Goal: Task Accomplishment & Management: Manage account settings

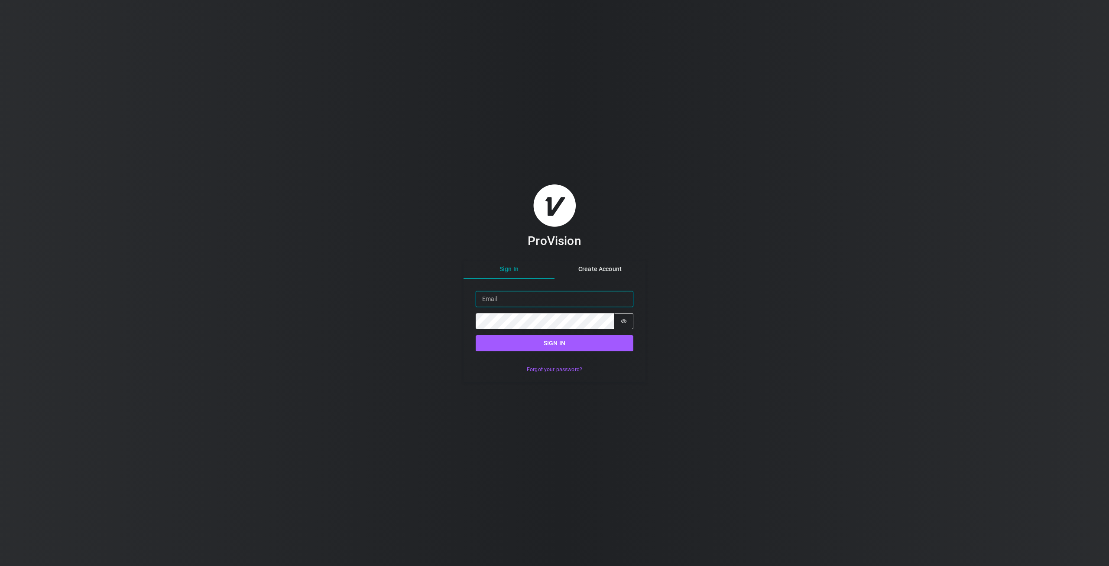
click at [510, 300] on input "Email" at bounding box center [555, 299] width 158 height 16
drag, startPoint x: 510, startPoint y: 299, endPoint x: 490, endPoint y: 295, distance: 20.9
click at [490, 295] on input "Email" at bounding box center [555, 299] width 158 height 16
type input "[PERSON_NAME][EMAIL_ADDRESS][DOMAIN_NAME]"
click at [623, 320] on icon "Show password" at bounding box center [624, 321] width 6 height 6
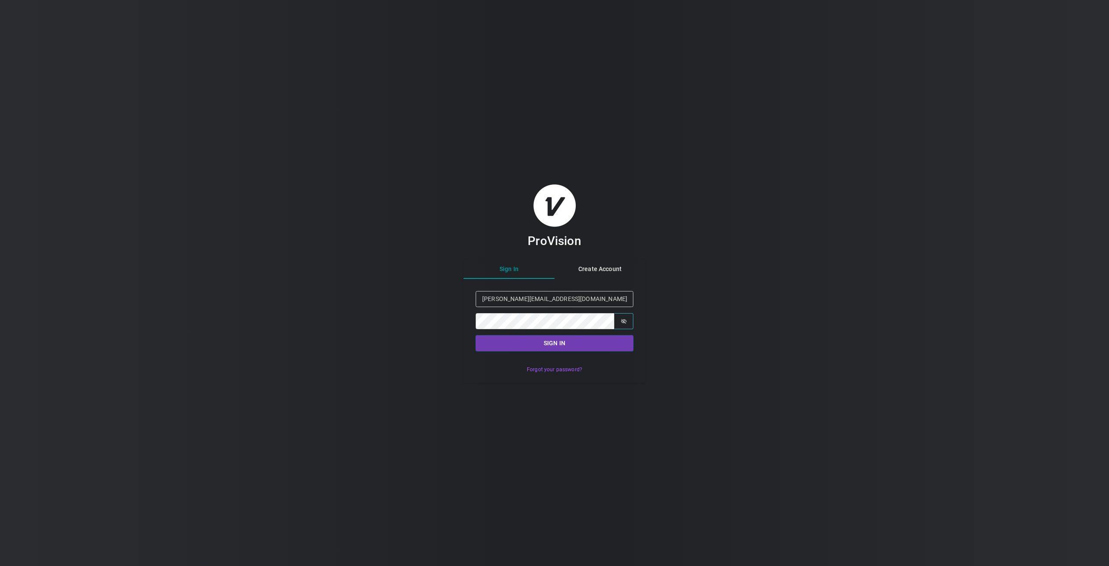
drag, startPoint x: 526, startPoint y: 339, endPoint x: 523, endPoint y: 348, distance: 9.6
click at [523, 348] on button "Sign in" at bounding box center [555, 343] width 158 height 16
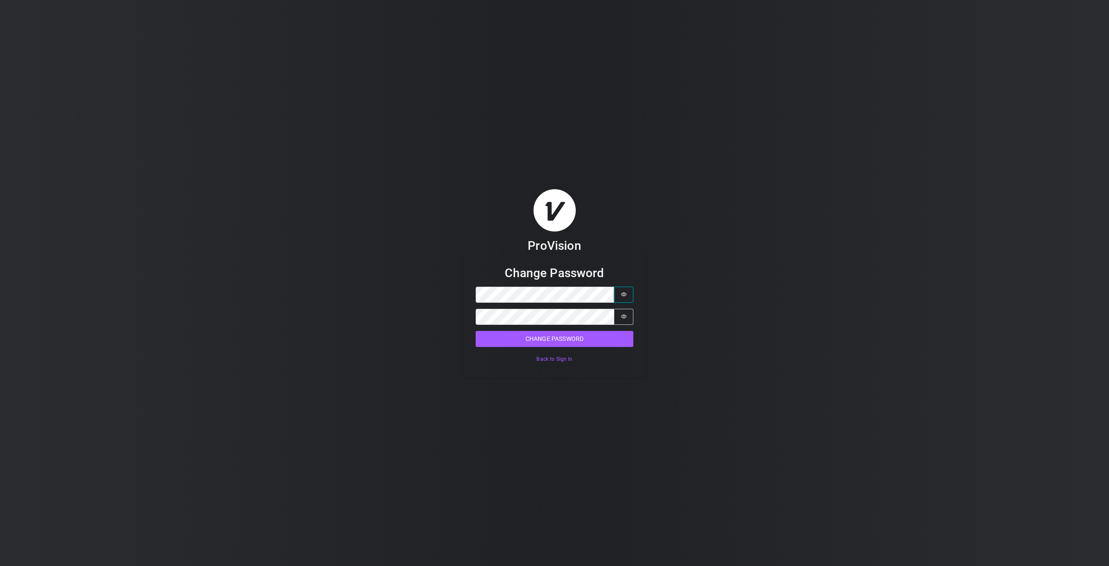
click at [624, 294] on icon "Show password" at bounding box center [624, 294] width 6 height 6
click at [440, 305] on div "ProVision Change Password Password Password is shown Confirm Password Password …" at bounding box center [554, 283] width 1109 height 566
click at [413, 335] on div "ProVision Change Password Password Password is shown Confirm Password Password …" at bounding box center [554, 283] width 1109 height 566
click at [625, 319] on icon "Show password" at bounding box center [624, 316] width 6 height 6
click at [427, 316] on div "ProVision Change Password Password Password is shown Confirm Password Password …" at bounding box center [554, 283] width 1109 height 566
